Goal: Entertainment & Leisure: Consume media (video, audio)

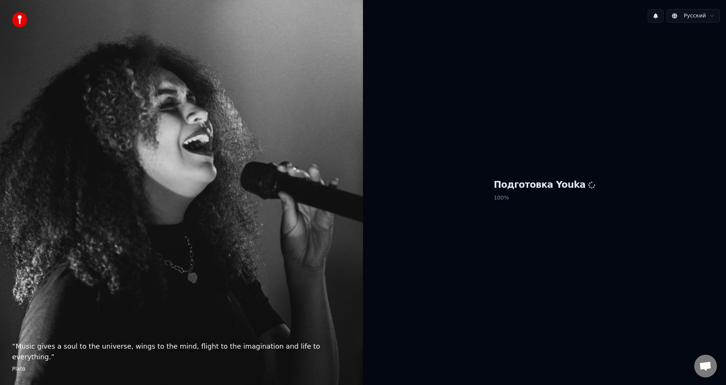
click at [619, 277] on div "Подготовка Youka 100 %" at bounding box center [544, 192] width 363 height 326
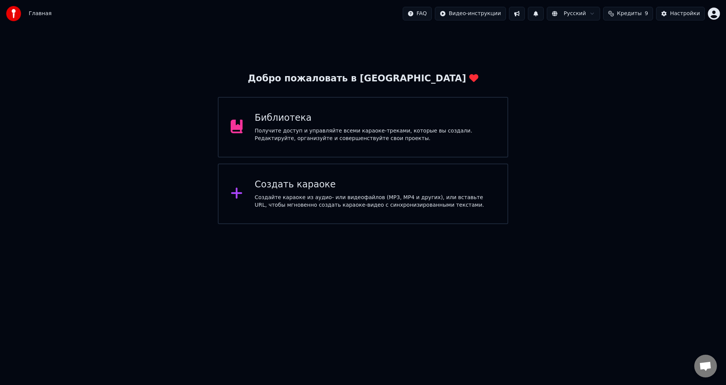
click at [305, 136] on div "Получите доступ и управляйте всеми караоке-треками, которые вы создали. Редакти…" at bounding box center [375, 134] width 241 height 15
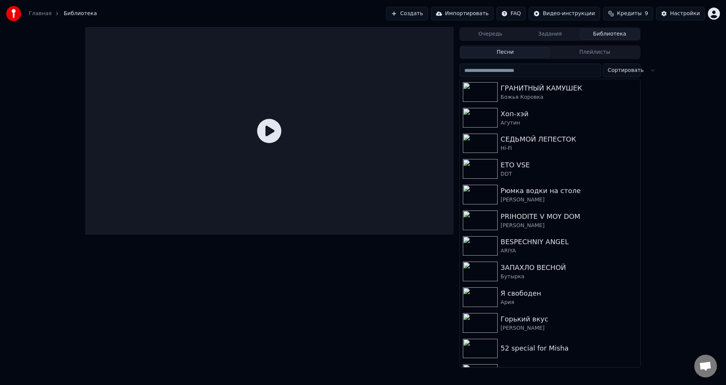
click at [541, 218] on div "PRIHODITE V MOY DOM" at bounding box center [569, 216] width 137 height 11
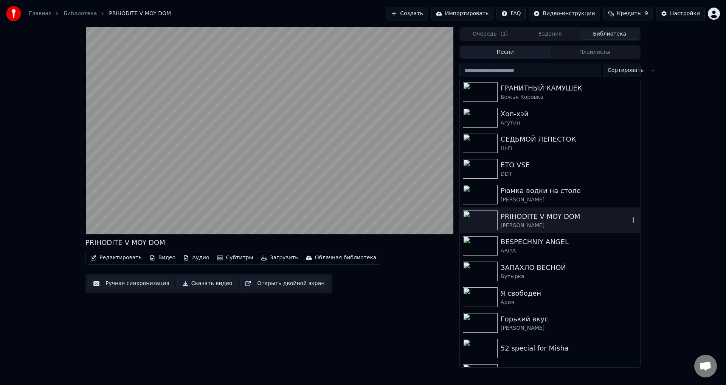
click at [433, 216] on video at bounding box center [269, 130] width 368 height 207
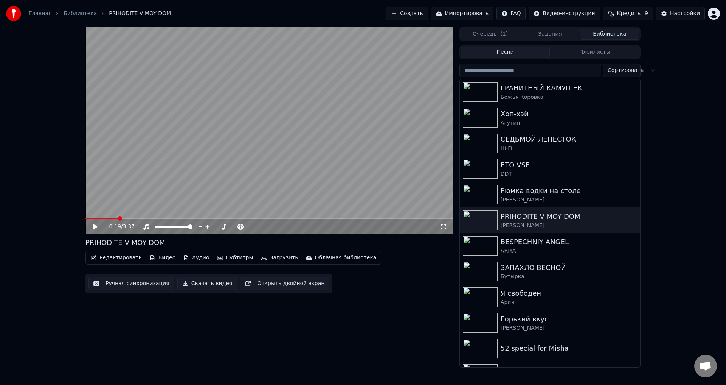
click at [445, 227] on icon at bounding box center [444, 227] width 8 height 6
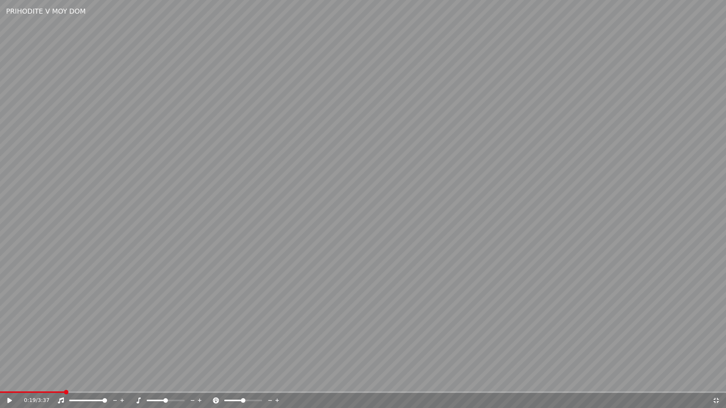
click at [383, 309] on video at bounding box center [363, 204] width 726 height 408
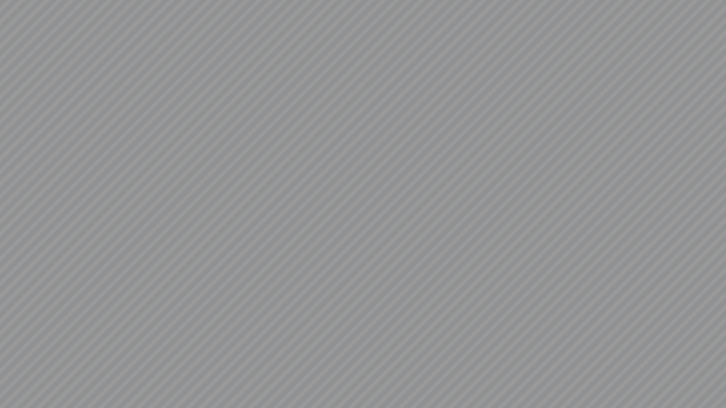
click at [229, 341] on video at bounding box center [363, 204] width 726 height 408
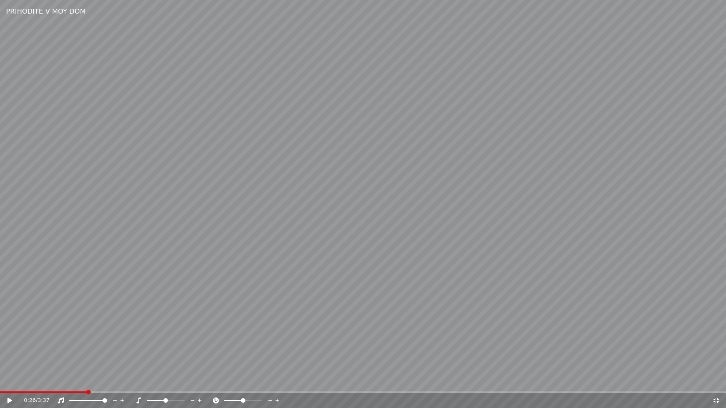
click at [223, 353] on video at bounding box center [363, 204] width 726 height 408
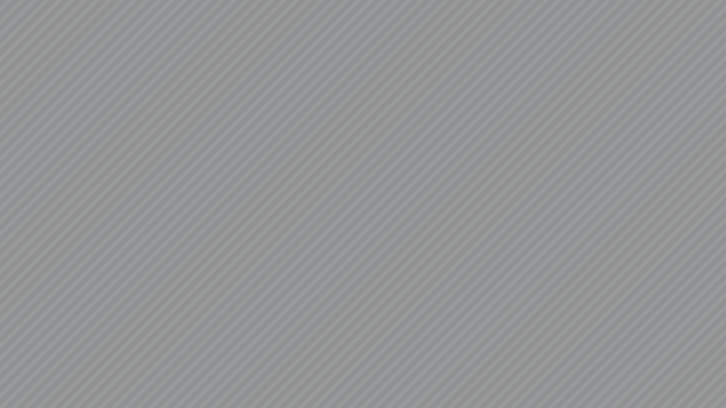
click at [235, 368] on video at bounding box center [363, 204] width 726 height 408
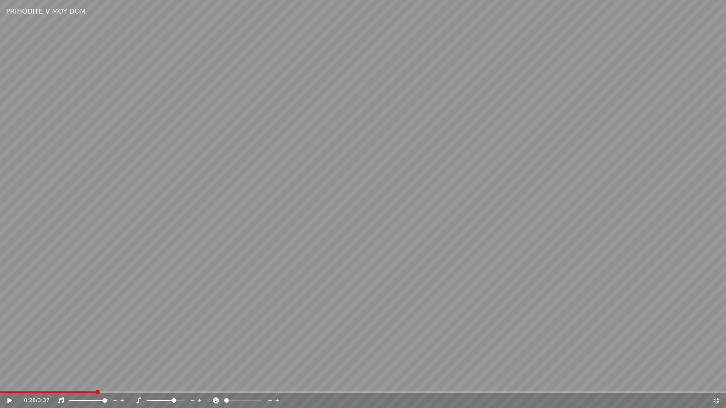
click at [210, 356] on video at bounding box center [363, 204] width 726 height 408
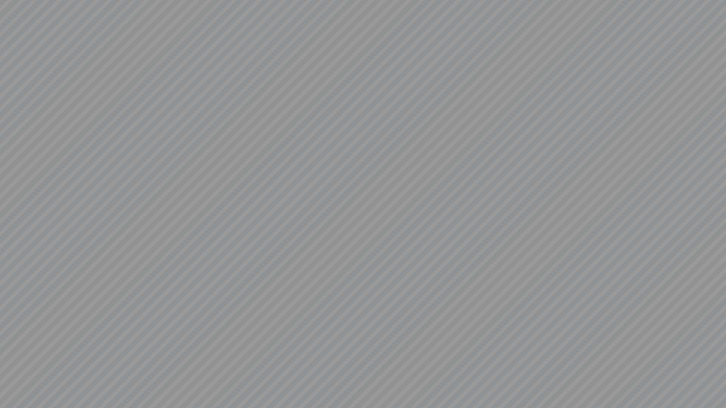
click at [255, 379] on video at bounding box center [363, 204] width 726 height 408
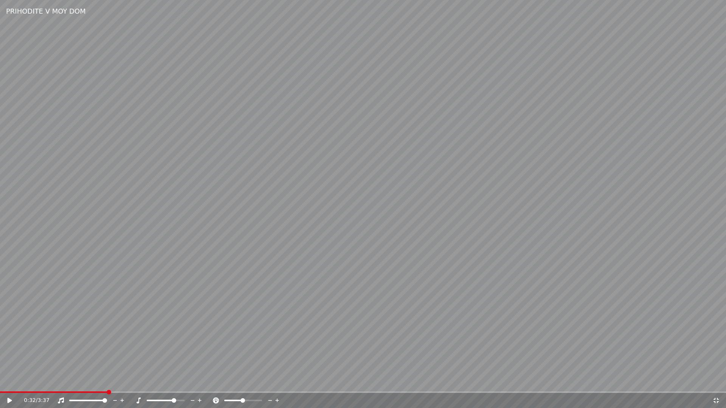
click at [226, 362] on video at bounding box center [363, 204] width 726 height 408
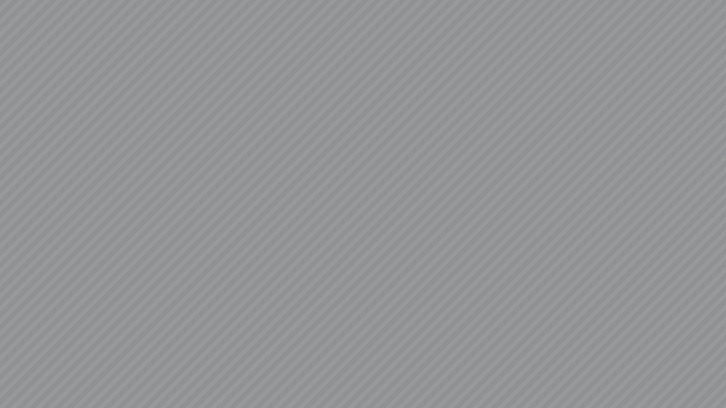
click at [316, 352] on video at bounding box center [363, 204] width 726 height 408
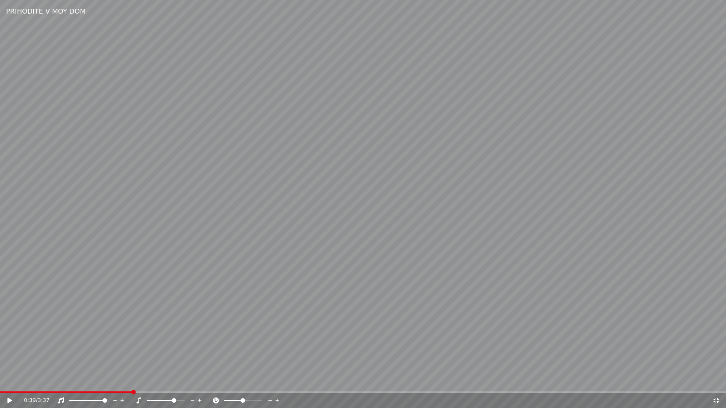
click at [151, 353] on video at bounding box center [363, 204] width 726 height 408
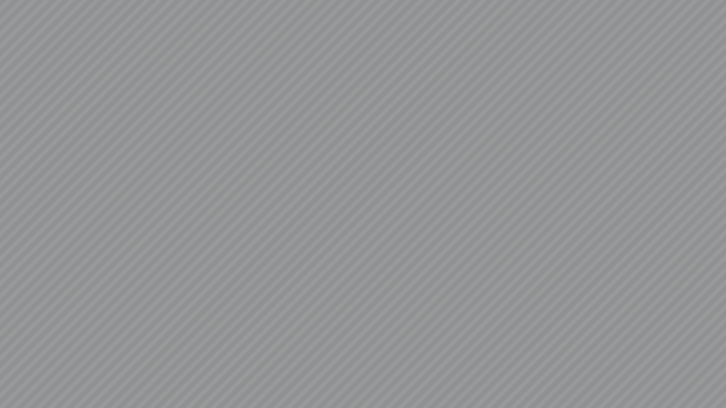
click at [490, 342] on video at bounding box center [363, 204] width 726 height 408
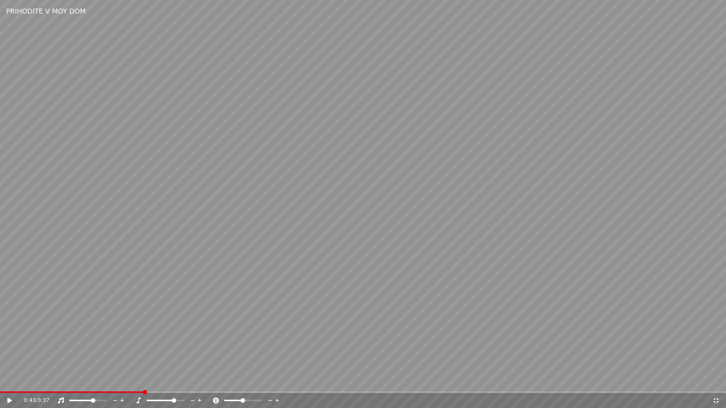
click at [716, 384] on div "0:43 / 3:37" at bounding box center [363, 400] width 726 height 15
click at [713, 384] on icon at bounding box center [717, 401] width 8 height 6
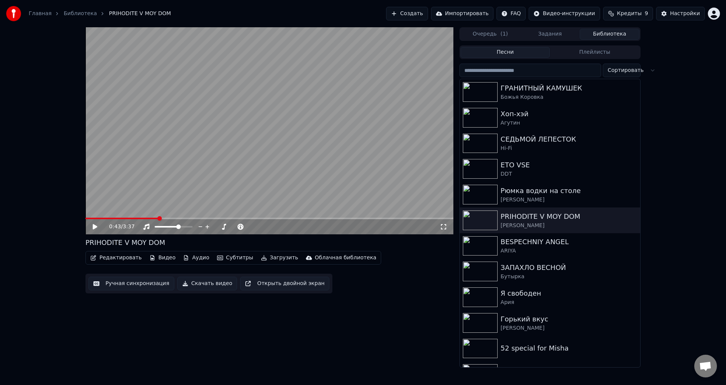
click at [93, 228] on icon at bounding box center [95, 226] width 5 height 5
click at [441, 225] on icon at bounding box center [443, 226] width 5 height 5
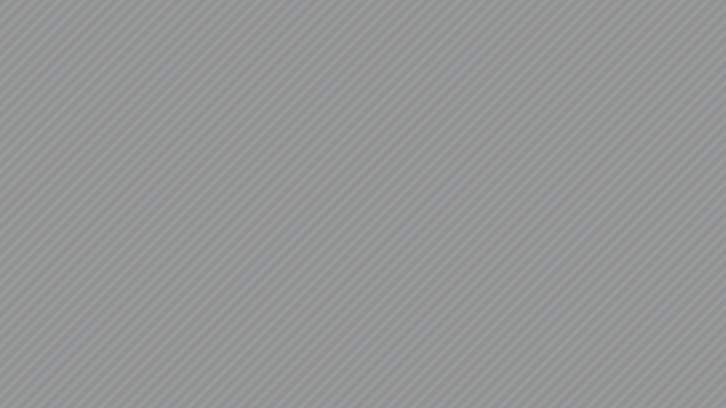
click at [252, 384] on video at bounding box center [363, 204] width 726 height 408
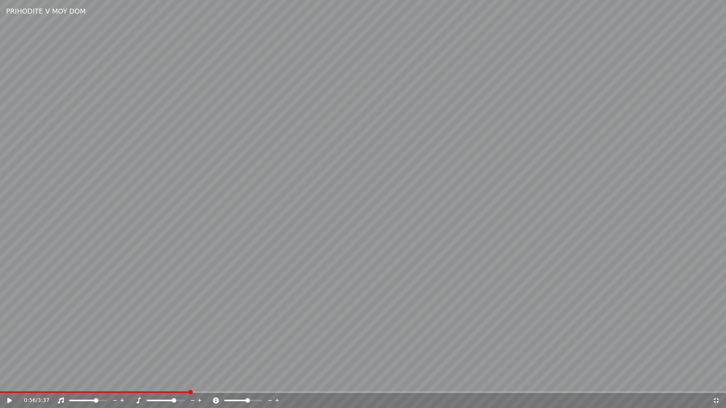
click at [10, 384] on icon at bounding box center [10, 400] width 5 height 5
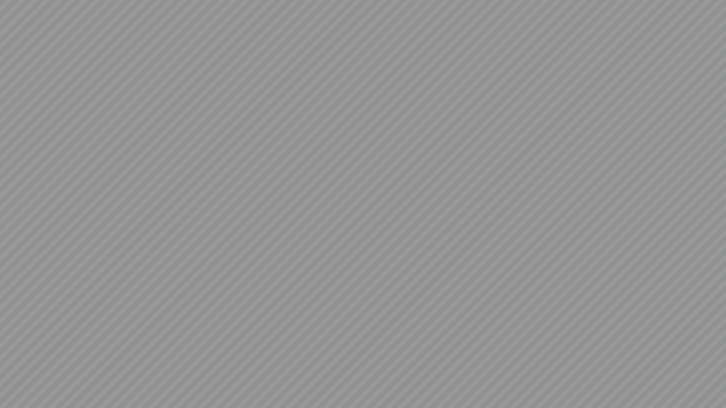
click at [251, 377] on video at bounding box center [363, 204] width 726 height 408
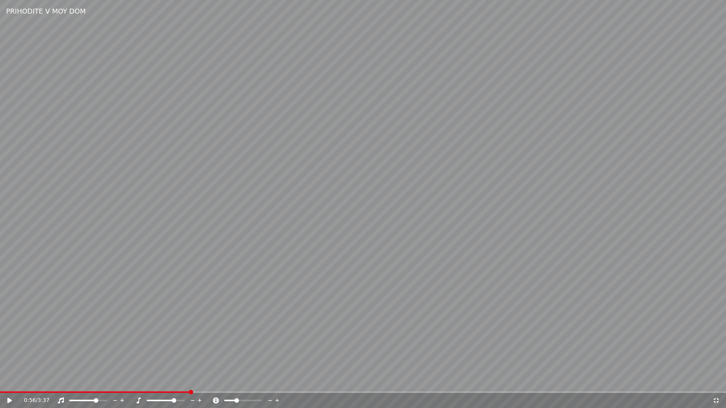
click at [17, 384] on icon at bounding box center [15, 401] width 18 height 6
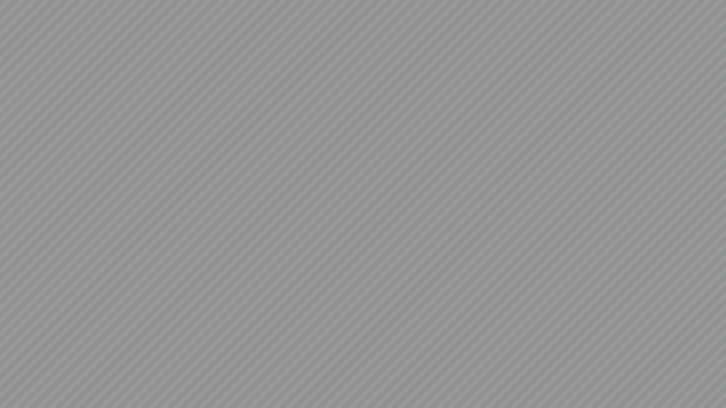
click at [267, 372] on video at bounding box center [363, 204] width 726 height 408
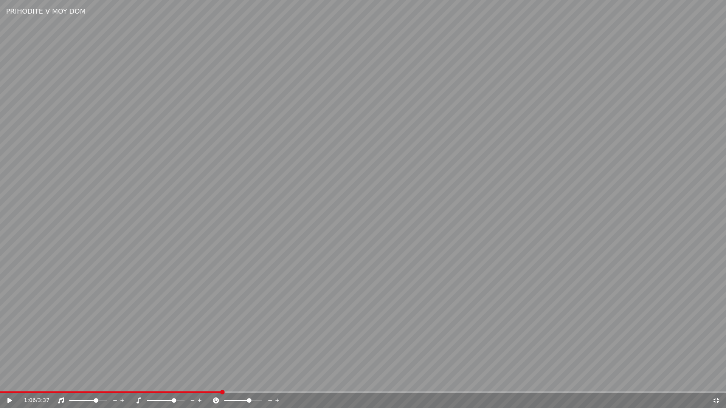
click at [13, 384] on icon at bounding box center [15, 401] width 18 height 6
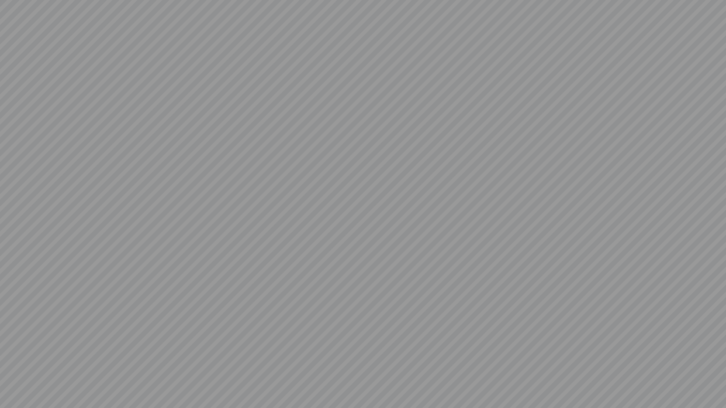
click at [133, 349] on video at bounding box center [363, 204] width 726 height 408
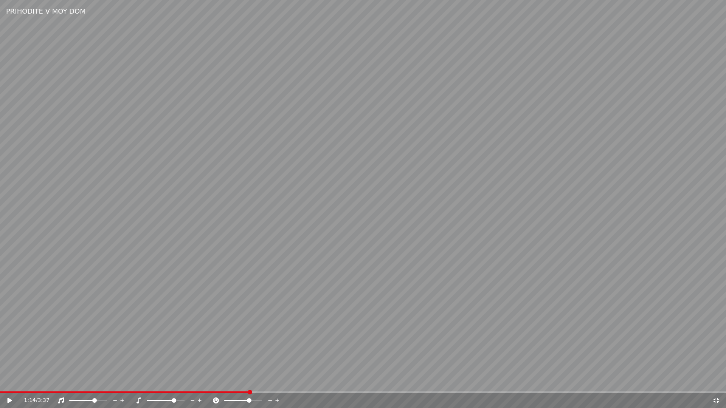
click at [215, 384] on icon at bounding box center [216, 401] width 6 height 6
click at [9, 384] on icon at bounding box center [10, 400] width 5 height 5
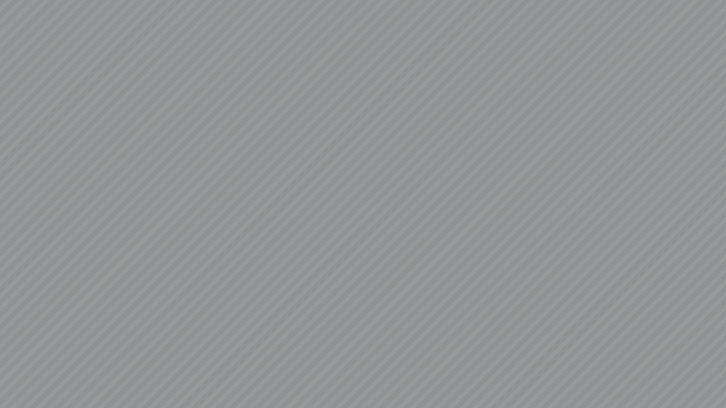
click at [216, 362] on video at bounding box center [363, 204] width 726 height 408
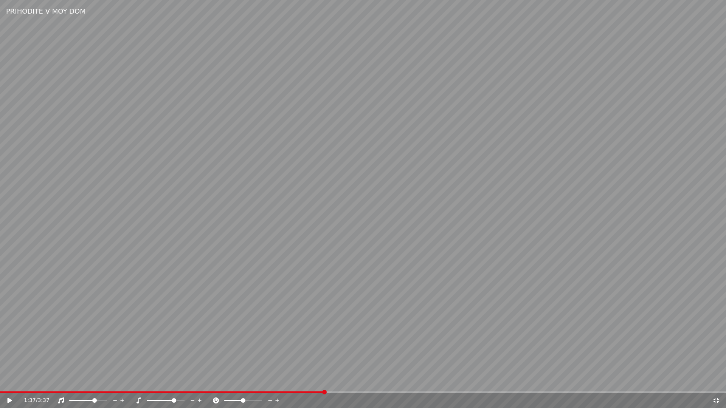
click at [327, 384] on span at bounding box center [324, 392] width 5 height 5
click at [14, 384] on icon at bounding box center [15, 401] width 18 height 6
click at [498, 384] on video at bounding box center [363, 204] width 726 height 408
click at [399, 384] on span at bounding box center [397, 392] width 5 height 5
click at [15, 384] on icon at bounding box center [15, 401] width 18 height 6
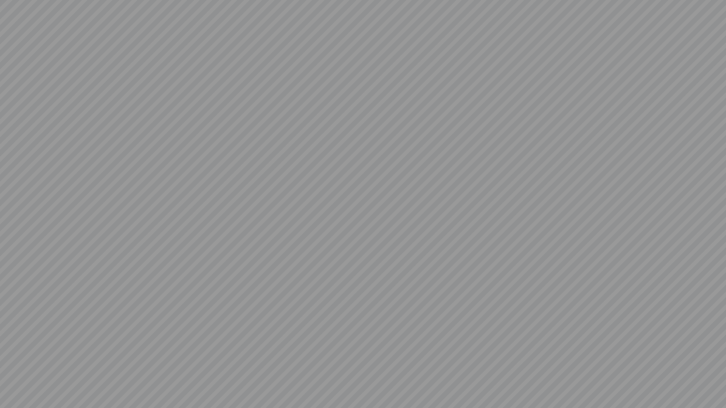
click at [228, 369] on video at bounding box center [363, 204] width 726 height 408
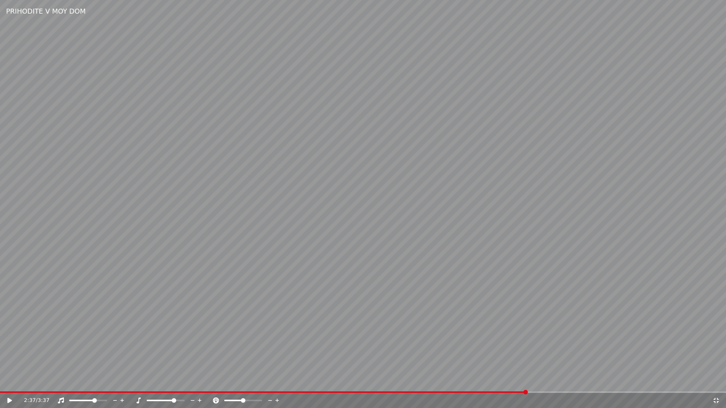
click at [214, 384] on icon at bounding box center [216, 401] width 8 height 6
click at [11, 384] on icon at bounding box center [15, 401] width 18 height 6
click at [656, 384] on video at bounding box center [363, 204] width 726 height 408
click at [655, 384] on div "2:40 / 3:37" at bounding box center [363, 400] width 726 height 15
click at [11, 384] on icon at bounding box center [15, 401] width 18 height 6
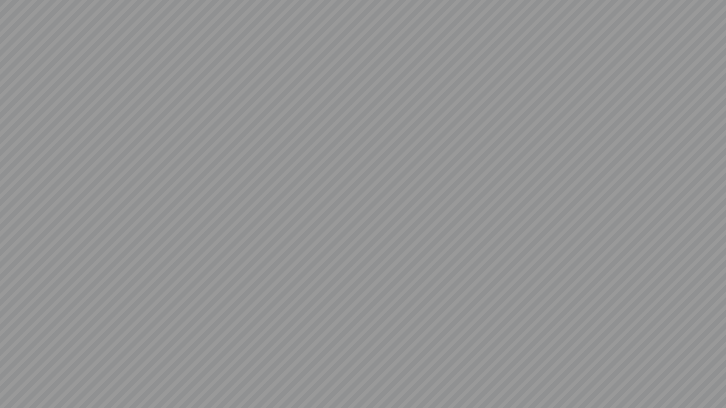
click at [57, 99] on video at bounding box center [363, 204] width 726 height 408
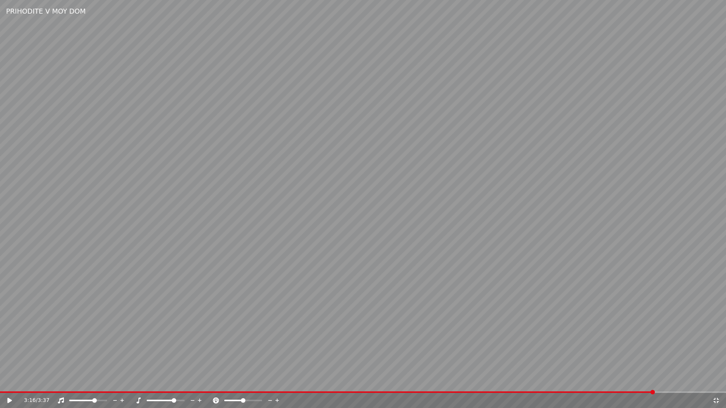
click at [719, 384] on icon at bounding box center [716, 400] width 5 height 5
